Goal: Information Seeking & Learning: Learn about a topic

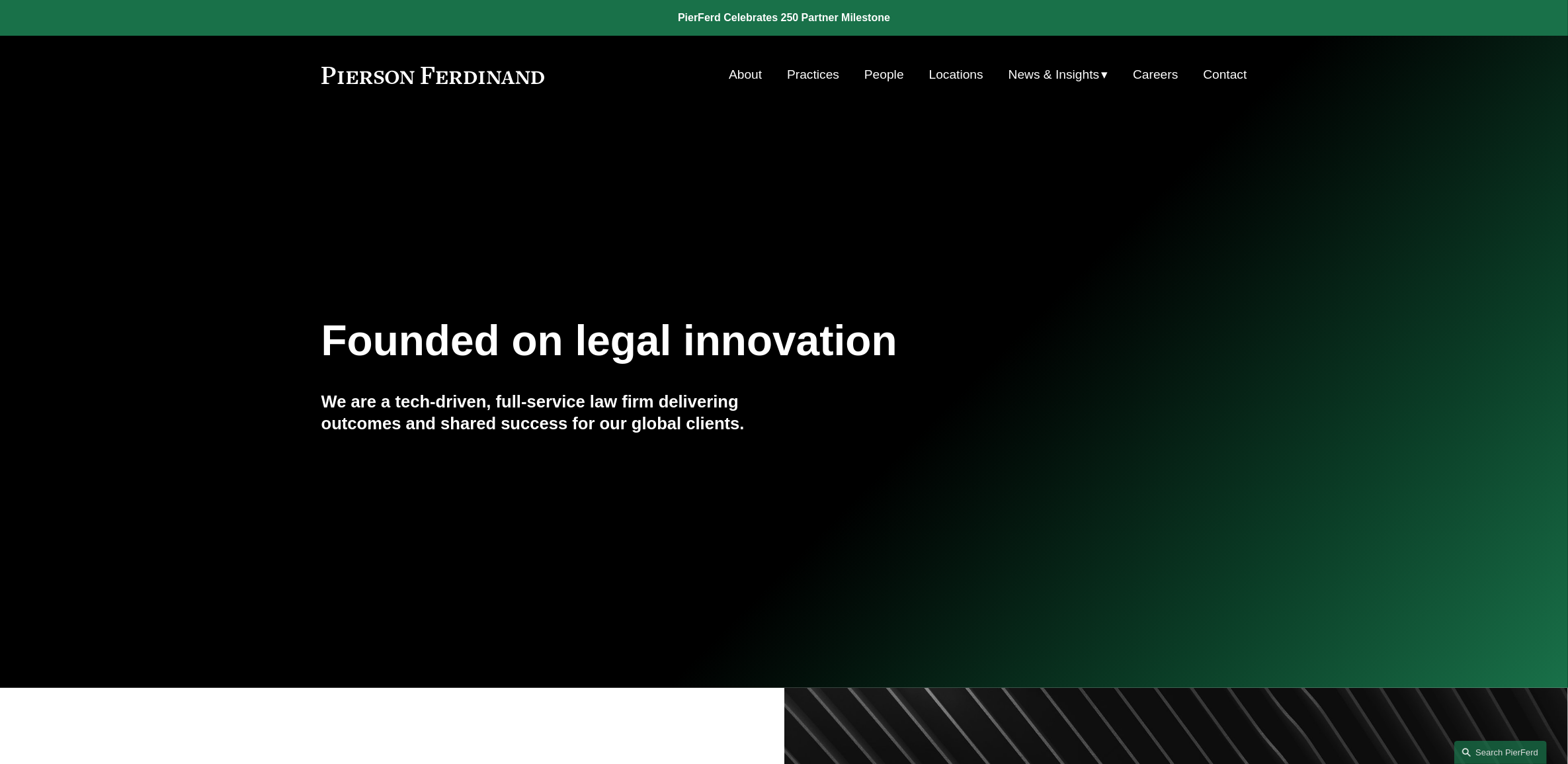
click at [873, 73] on link "People" at bounding box center [884, 75] width 40 height 25
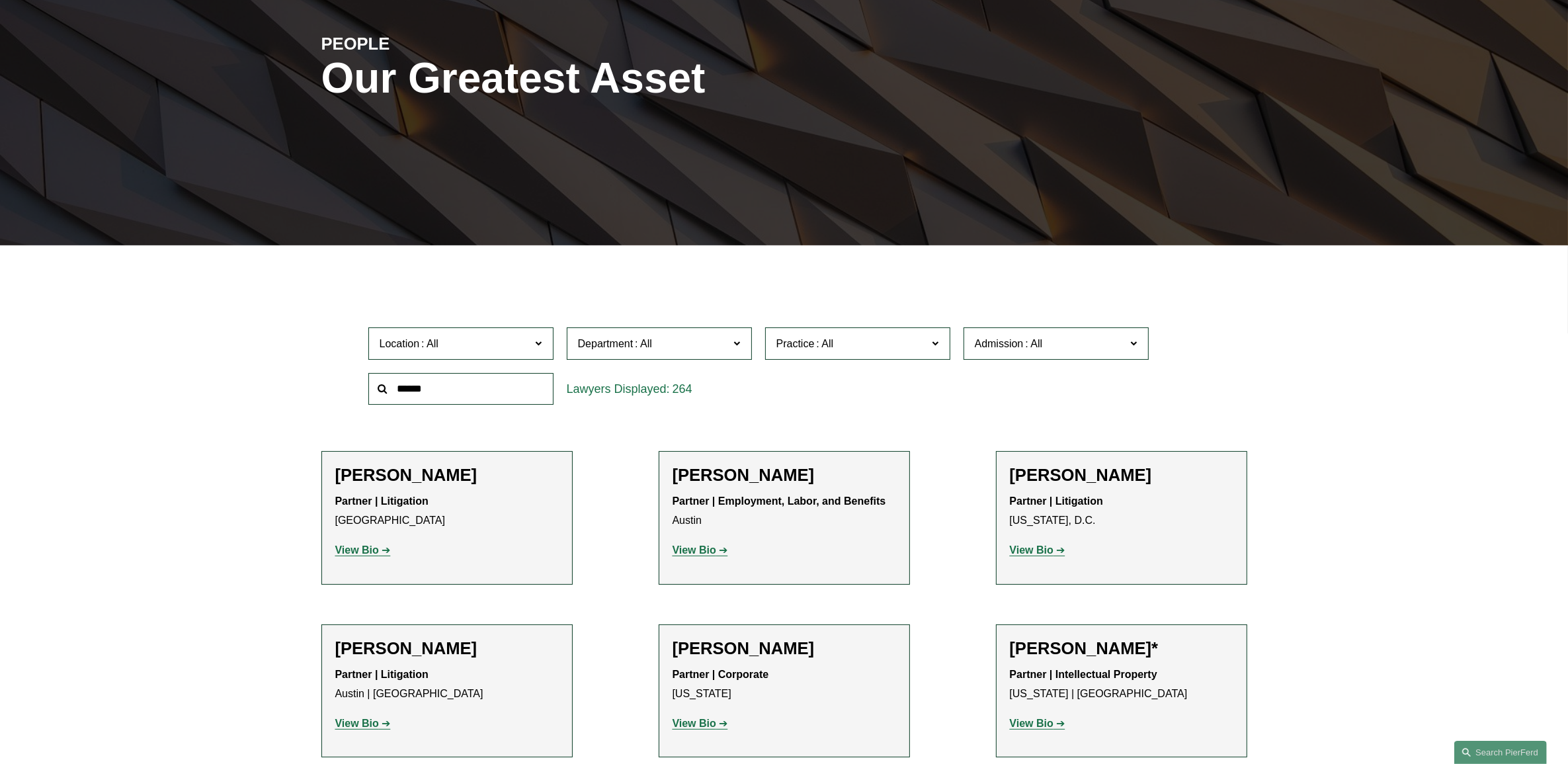
scroll to position [413, 0]
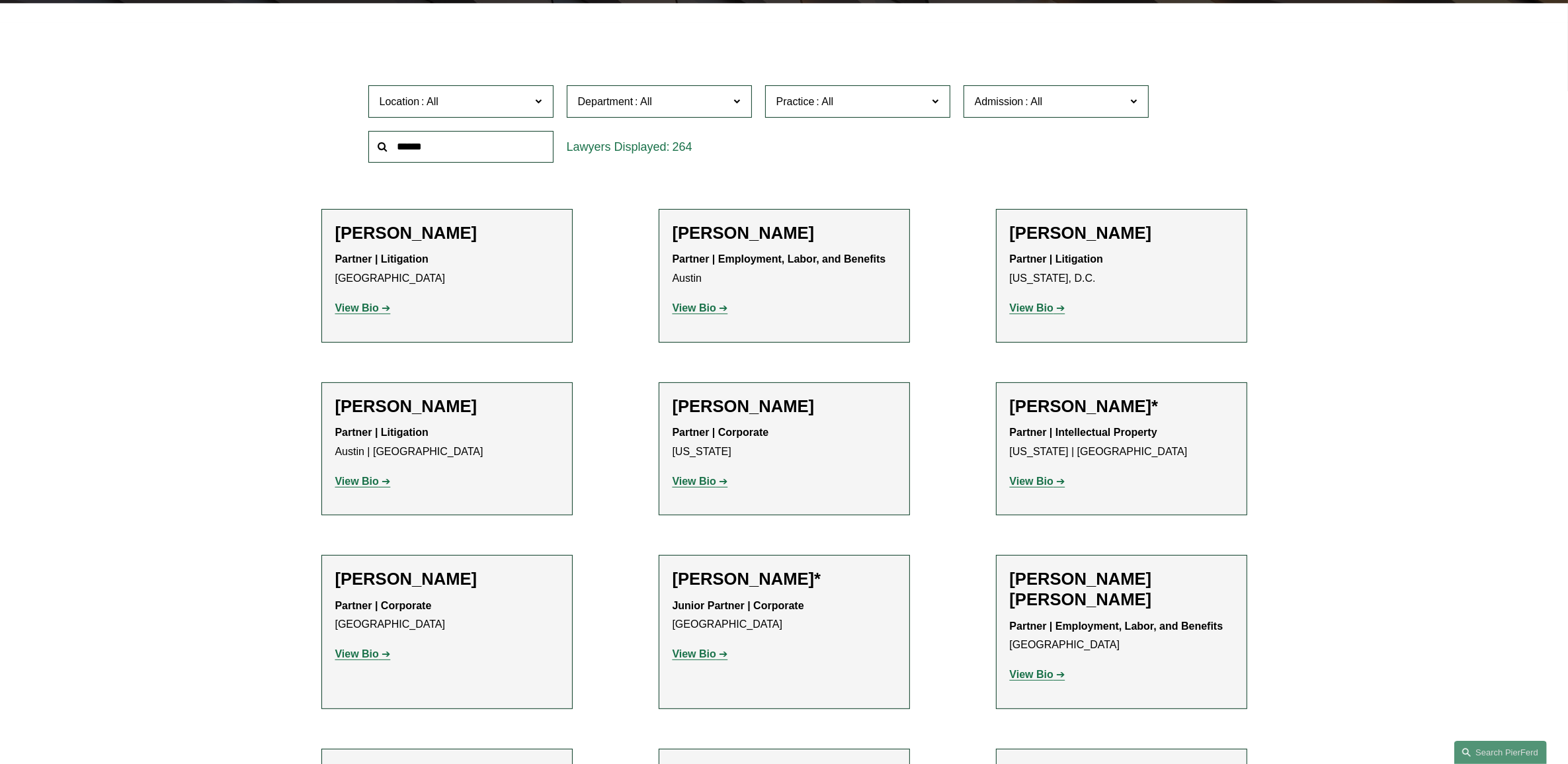
click at [695, 313] on strong "View Bio" at bounding box center [694, 307] width 43 height 11
click at [696, 476] on strong "View Bio" at bounding box center [694, 481] width 43 height 11
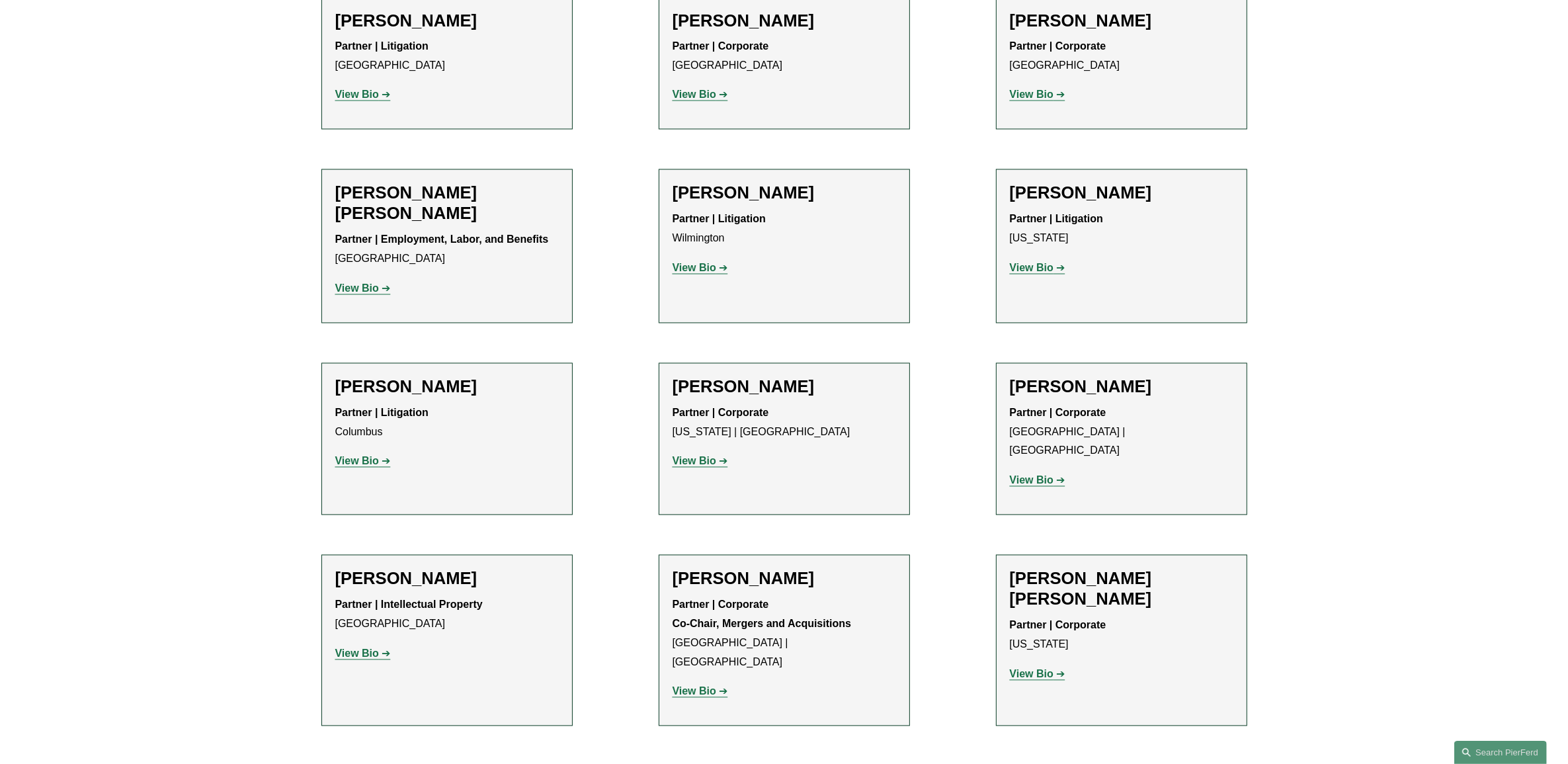
scroll to position [3142, 0]
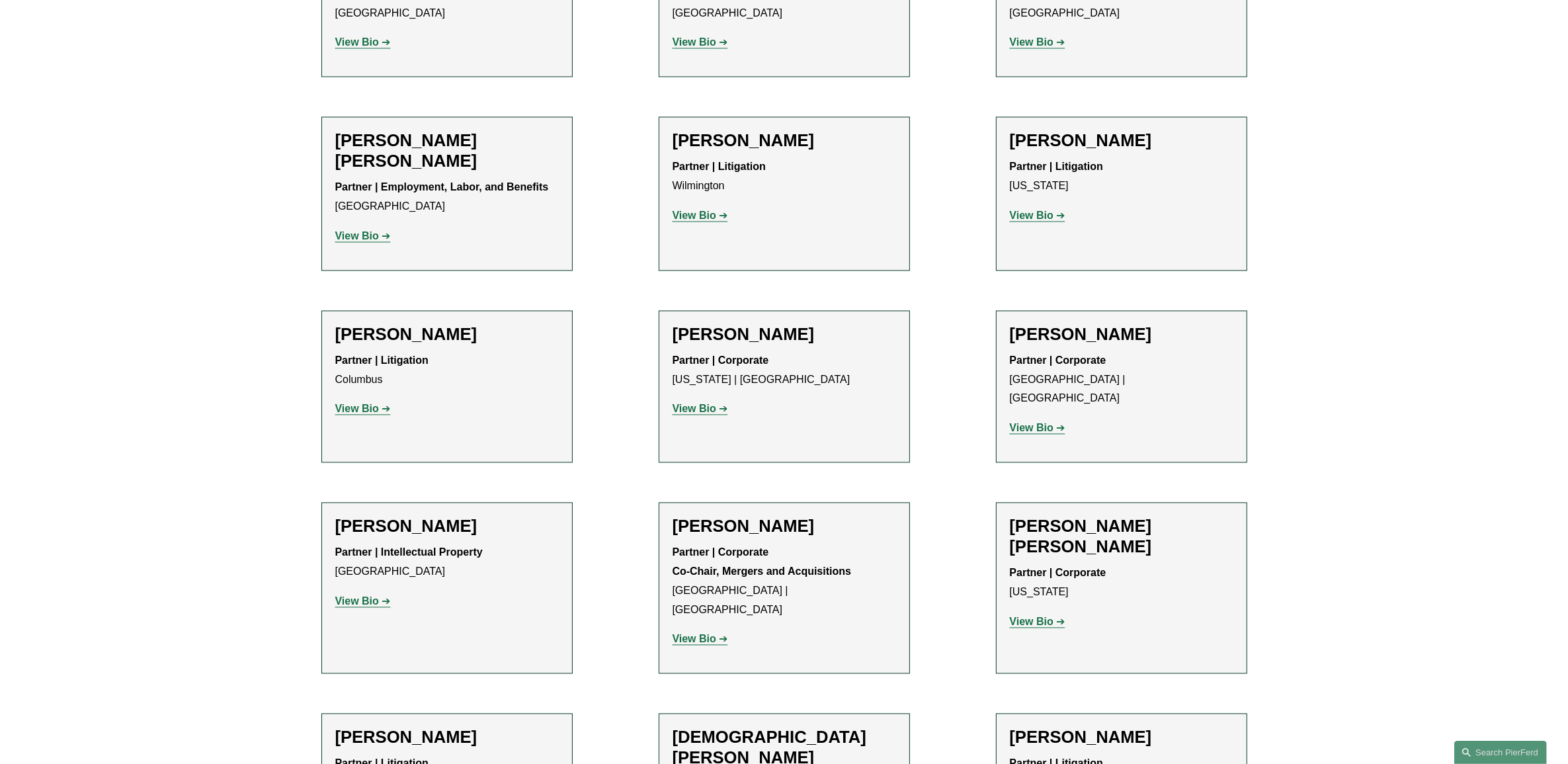
click at [376, 403] on strong "View Bio" at bounding box center [357, 408] width 43 height 11
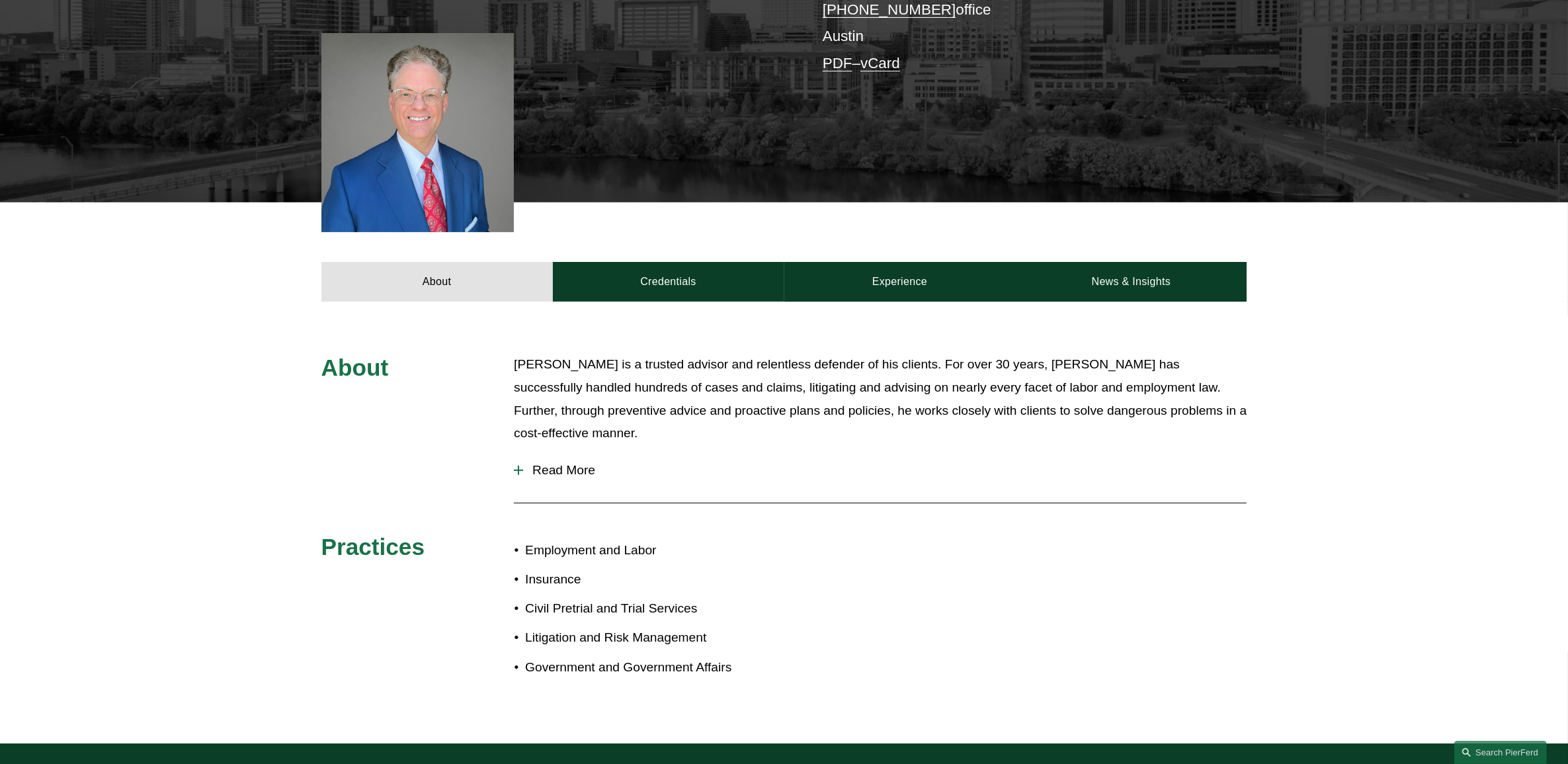
scroll to position [496, 0]
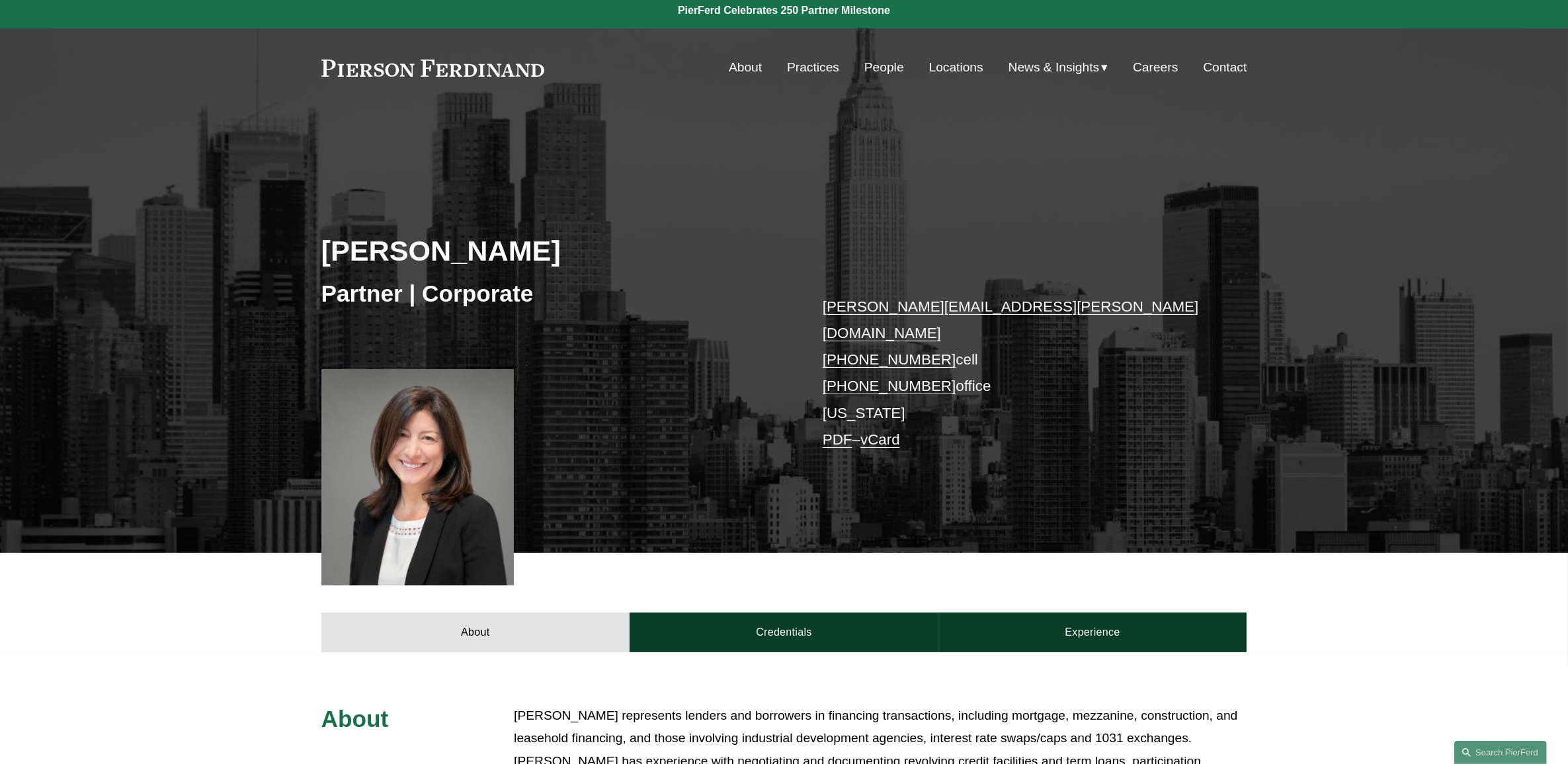
scroll to position [331, 0]
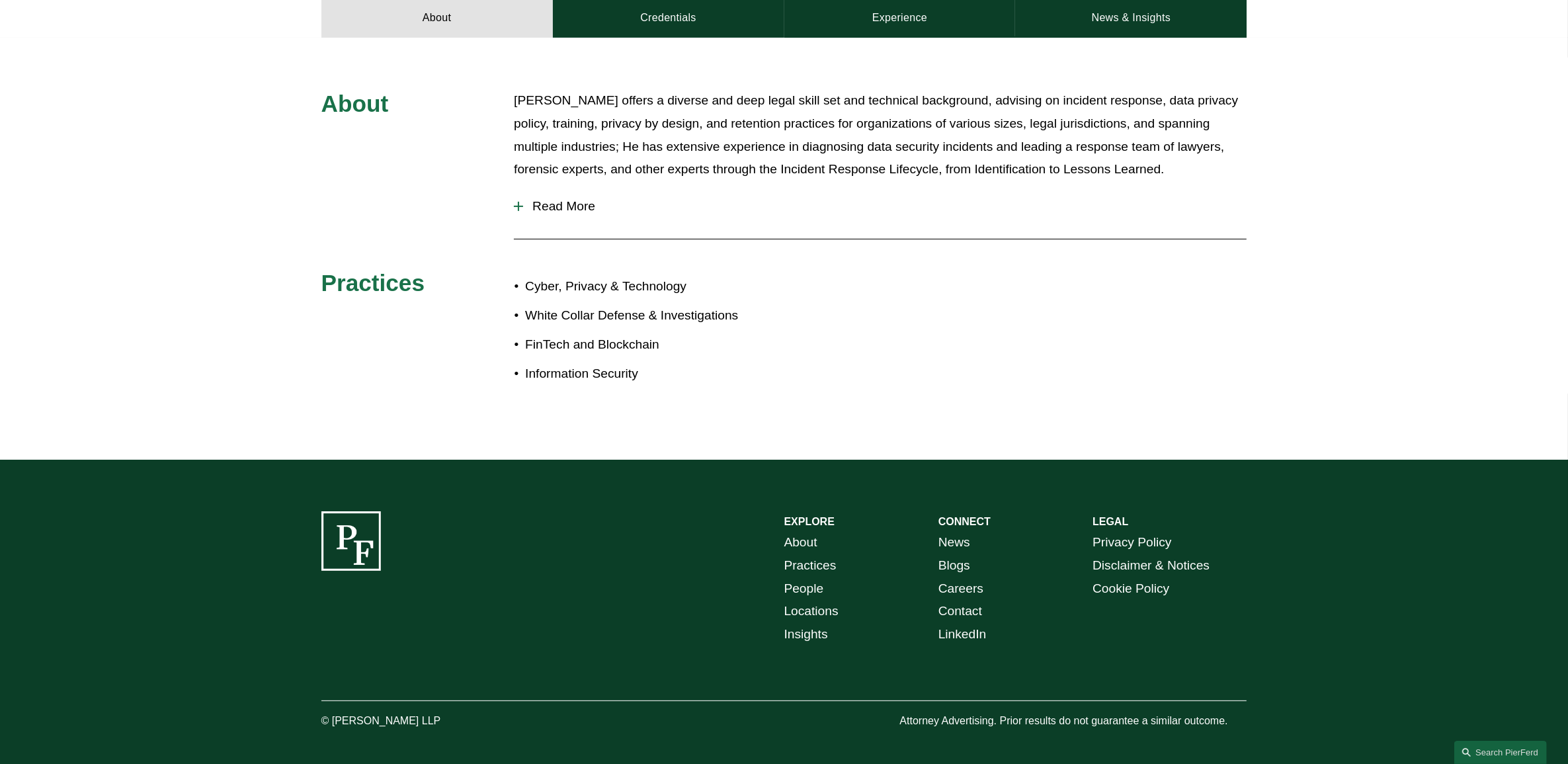
scroll to position [622, 0]
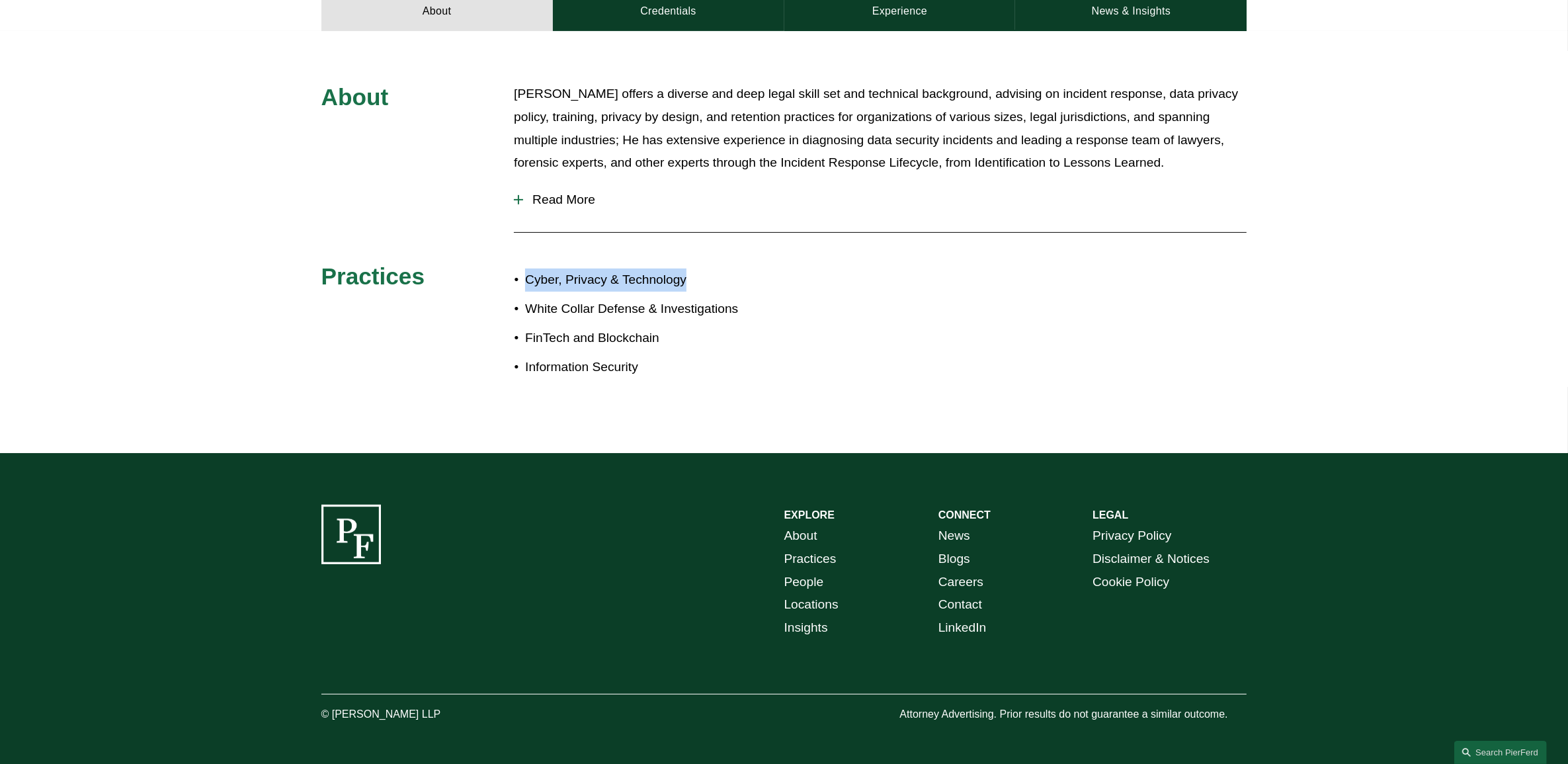
drag, startPoint x: 660, startPoint y: 269, endPoint x: 522, endPoint y: 271, distance: 138.0
click at [525, 271] on p "Cyber, Privacy & Technology" at bounding box center [654, 279] width 259 height 23
drag, startPoint x: 522, startPoint y: 271, endPoint x: 563, endPoint y: 268, distance: 41.1
